Goal: Transaction & Acquisition: Book appointment/travel/reservation

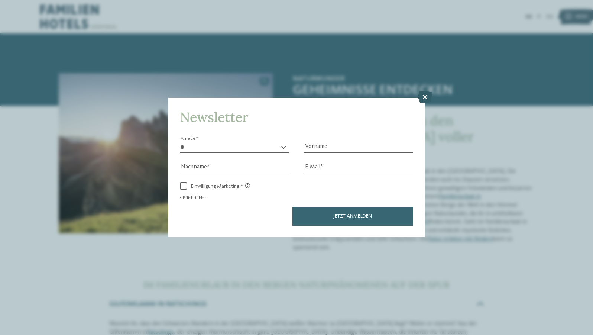
click at [427, 96] on icon at bounding box center [425, 97] width 15 height 12
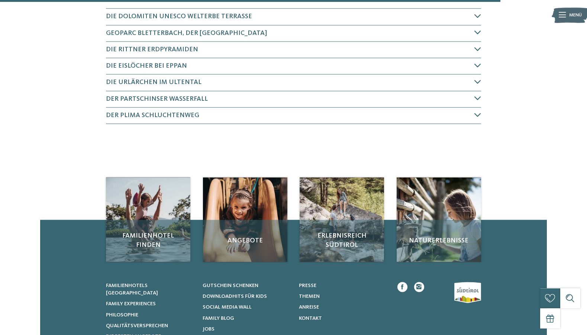
scroll to position [493, 0]
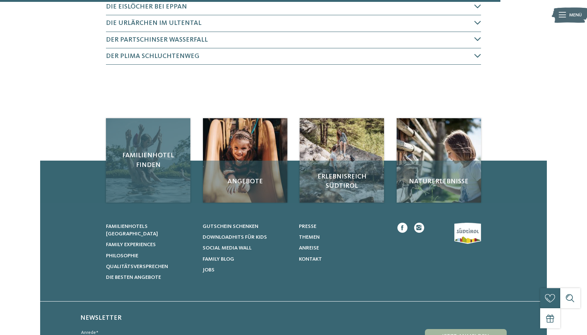
click at [140, 151] on span "Familienhotel finden" at bounding box center [148, 160] width 71 height 19
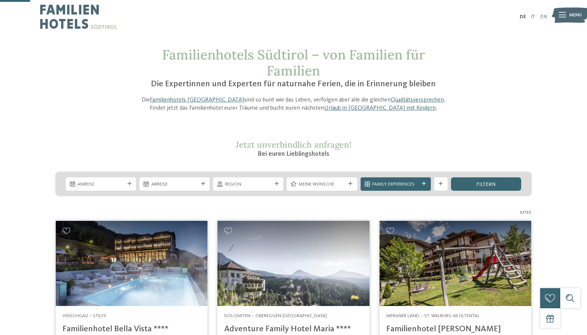
scroll to position [114, 0]
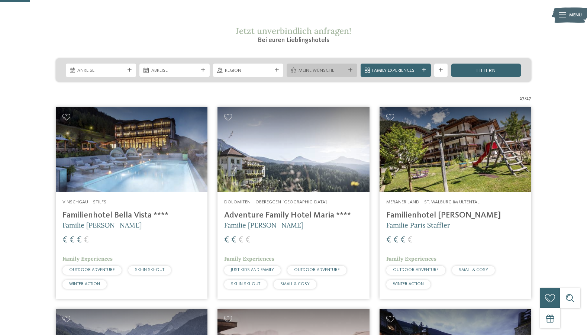
click at [338, 68] on span "Meine Wünsche" at bounding box center [322, 70] width 47 height 7
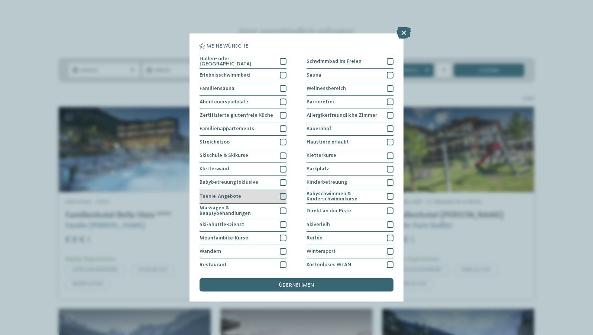
click at [258, 194] on div "Teenie-Angebote" at bounding box center [243, 196] width 87 height 15
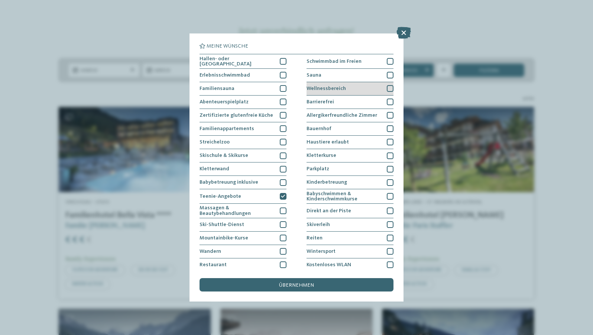
click at [335, 91] on div "Wellnessbereich" at bounding box center [350, 88] width 87 height 13
click at [295, 284] on span "übernehmen" at bounding box center [296, 285] width 35 height 5
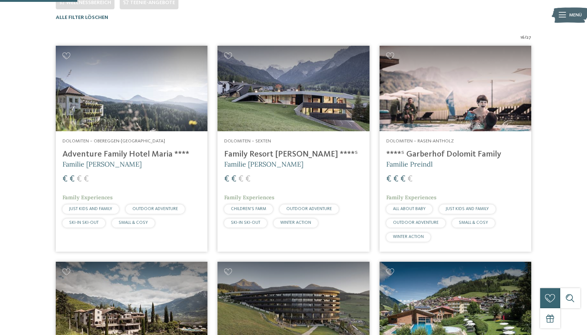
scroll to position [64, 0]
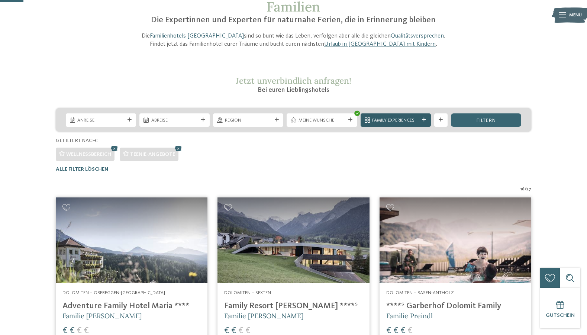
click at [426, 119] on icon at bounding box center [424, 120] width 4 height 4
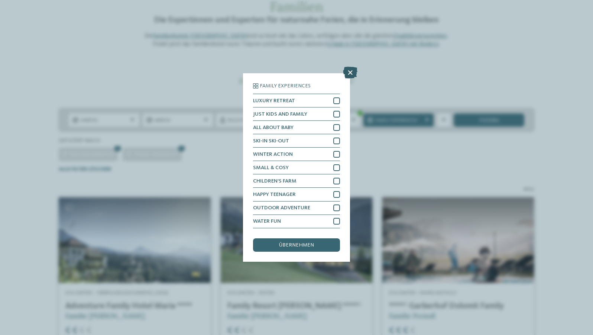
click at [353, 70] on icon at bounding box center [350, 73] width 15 height 12
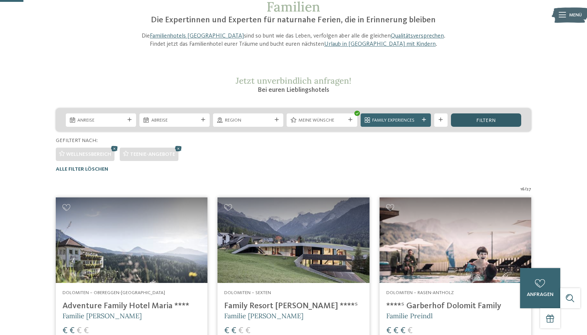
click at [473, 119] on div "filtern" at bounding box center [486, 119] width 70 height 13
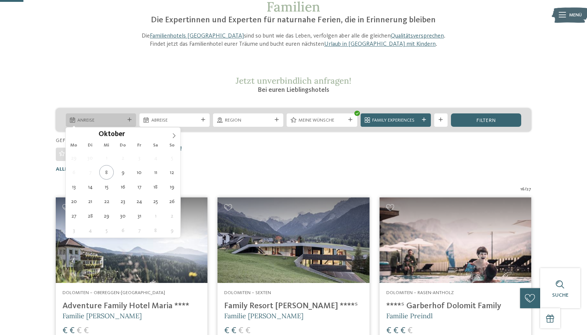
click at [101, 118] on span "Anreise" at bounding box center [100, 120] width 47 height 7
click at [172, 132] on span at bounding box center [174, 134] width 13 height 13
click at [176, 136] on icon at bounding box center [173, 135] width 5 height 5
type input "****"
click at [176, 136] on icon at bounding box center [173, 135] width 5 height 5
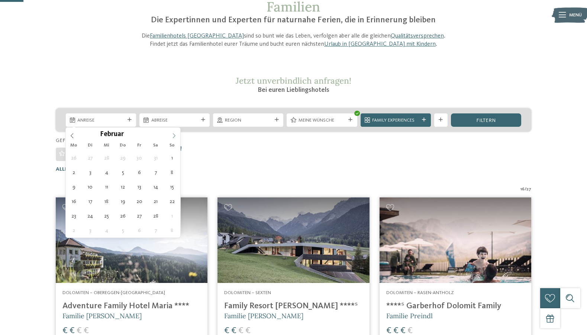
click at [176, 136] on icon at bounding box center [173, 135] width 5 height 5
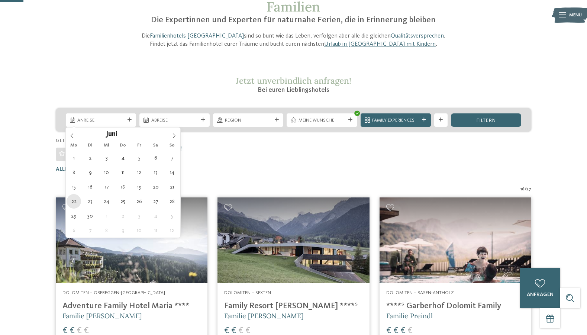
type div "22.06.2026"
type input "****"
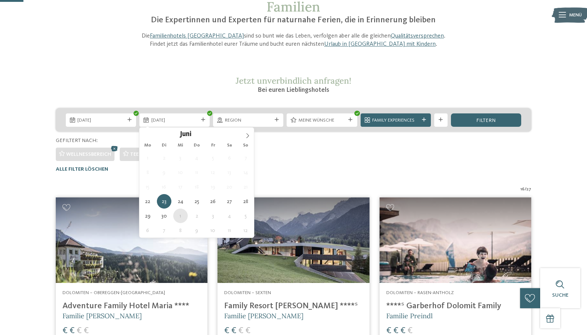
type div "01.07.2026"
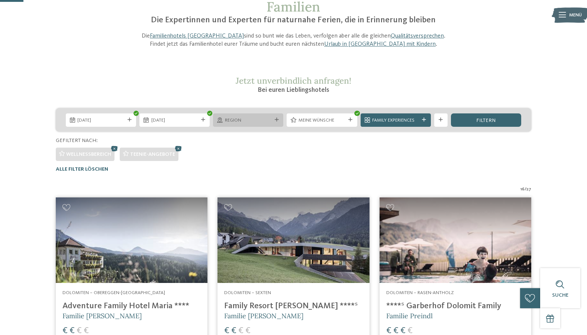
click at [253, 125] on div "Region" at bounding box center [248, 119] width 70 height 13
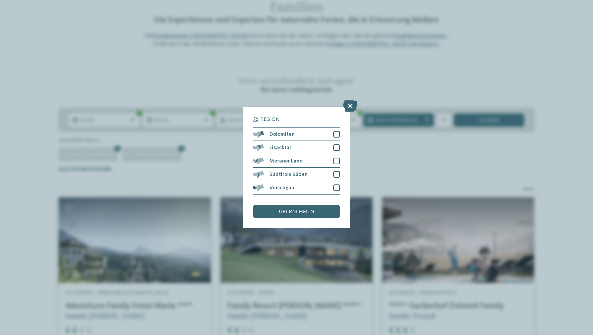
click at [390, 154] on div "Region Dolomiten" at bounding box center [296, 167] width 593 height 335
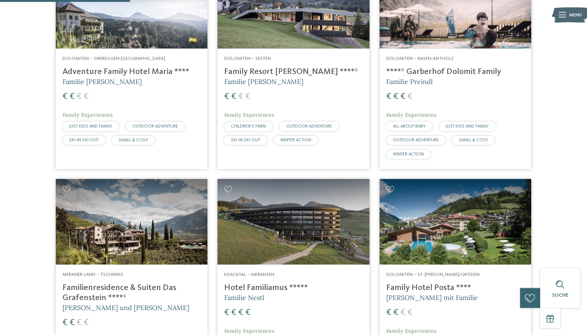
scroll to position [226, 0]
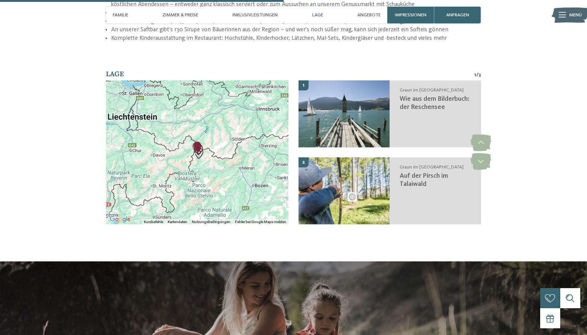
scroll to position [1176, 0]
